Goal: Find specific page/section: Find specific page/section

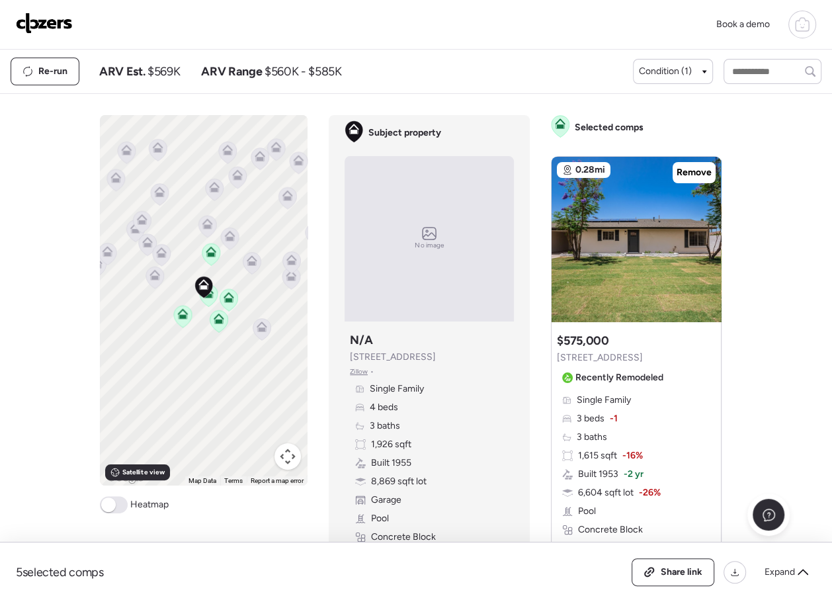
click at [50, 22] on img at bounding box center [44, 23] width 57 height 21
